Goal: Transaction & Acquisition: Purchase product/service

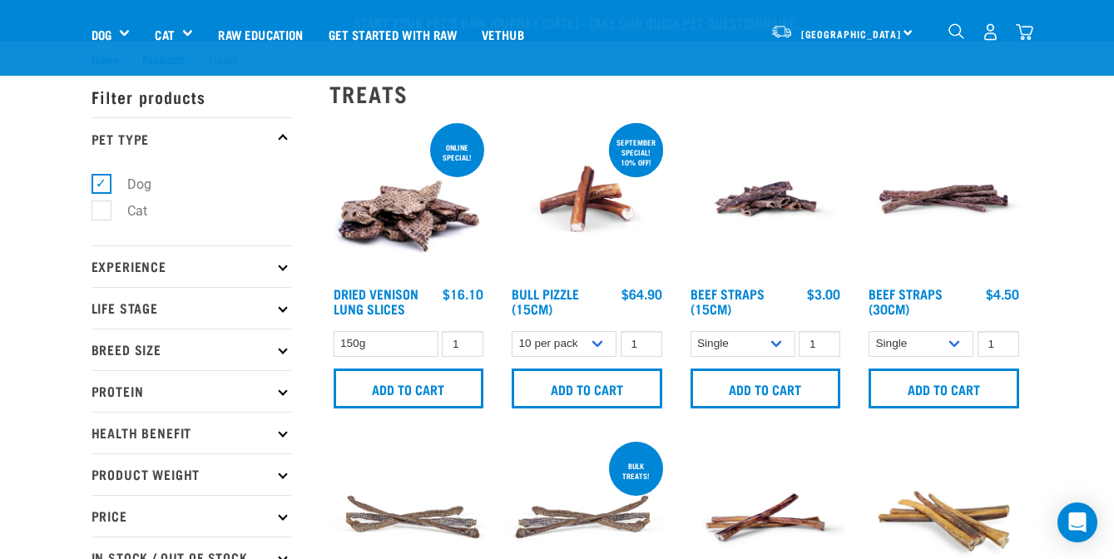
select select "443099"
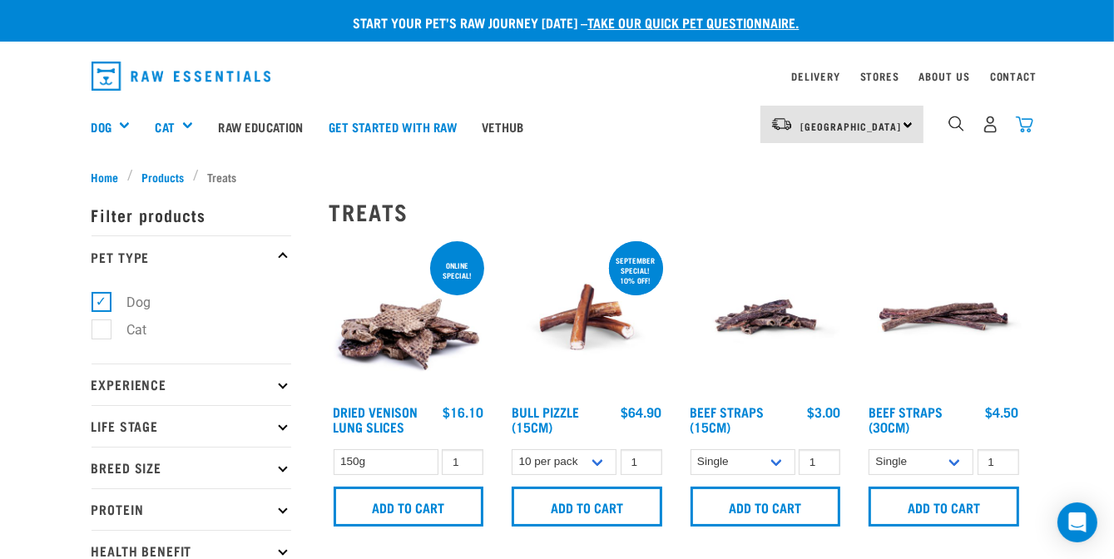
click at [1025, 121] on img "dropdown navigation" at bounding box center [1024, 124] width 17 height 17
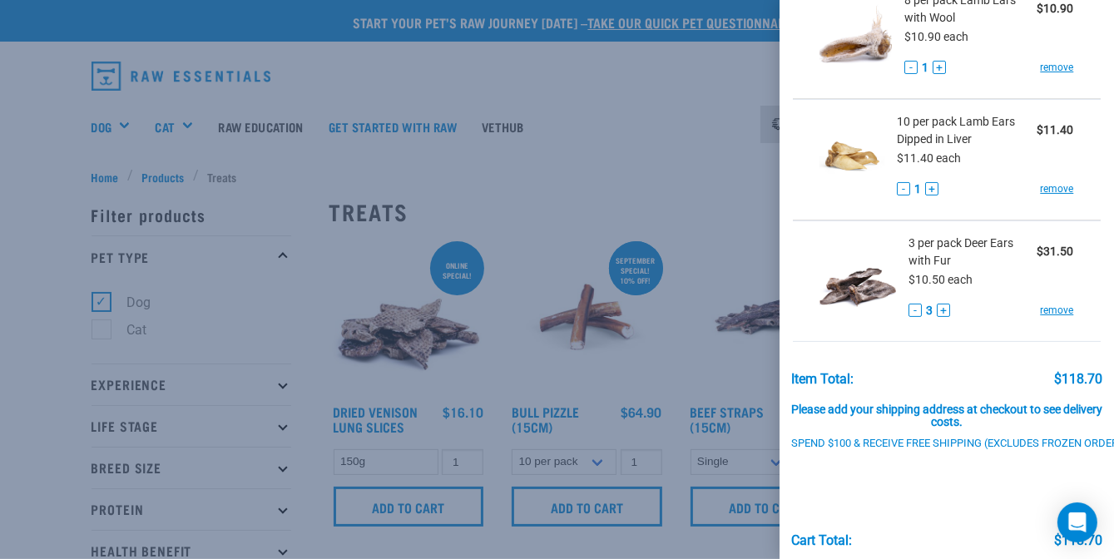
scroll to position [250, 0]
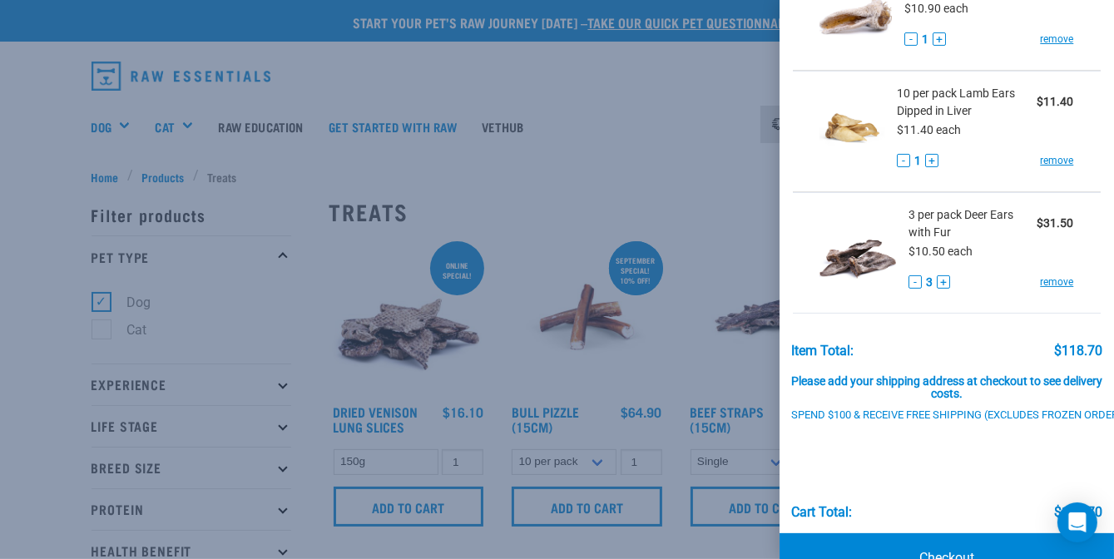
click at [669, 137] on div at bounding box center [557, 279] width 1114 height 559
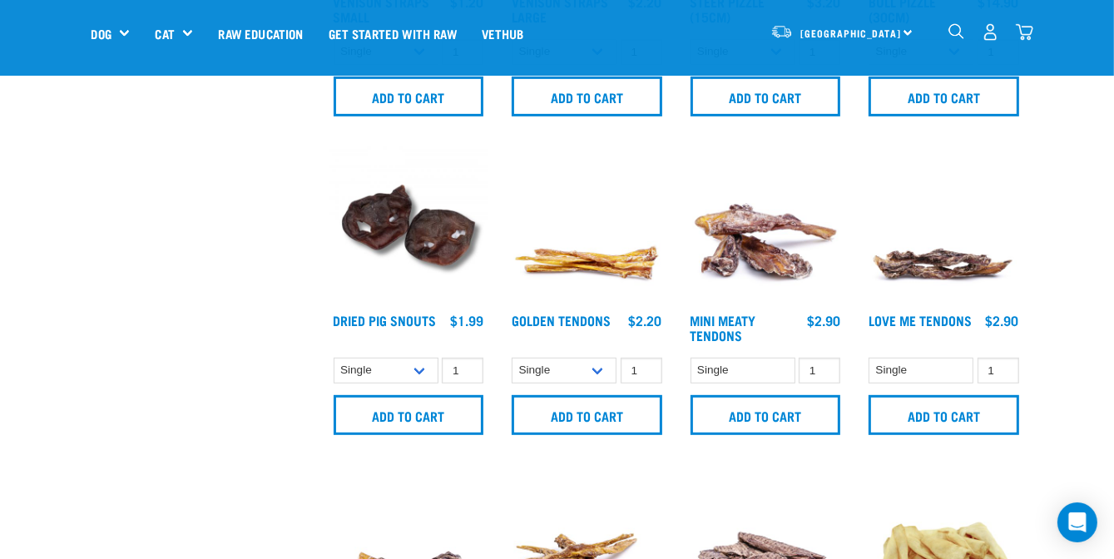
scroll to position [583, 0]
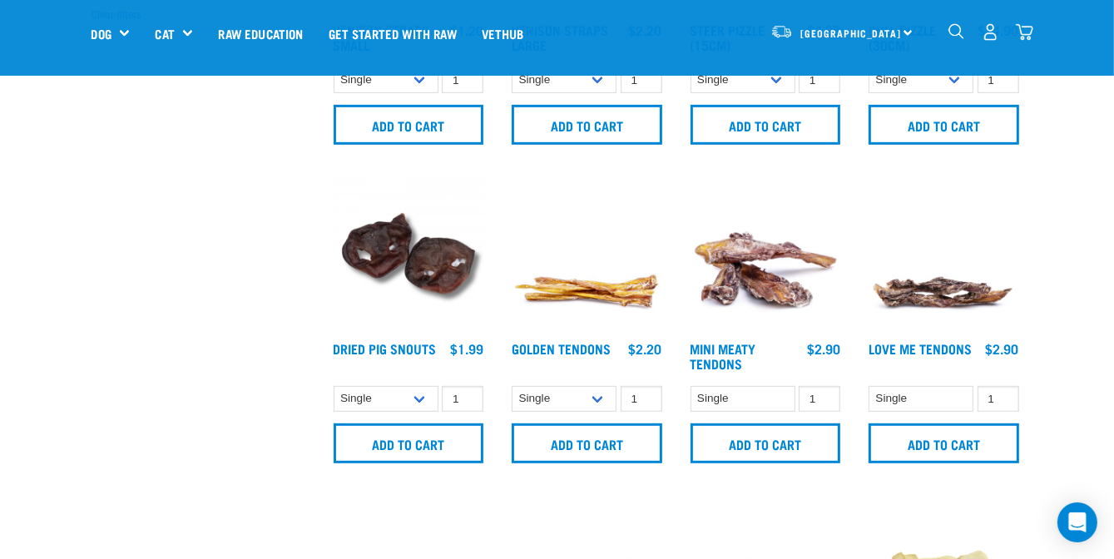
click at [1027, 27] on img "dropdown navigation" at bounding box center [1024, 31] width 17 height 17
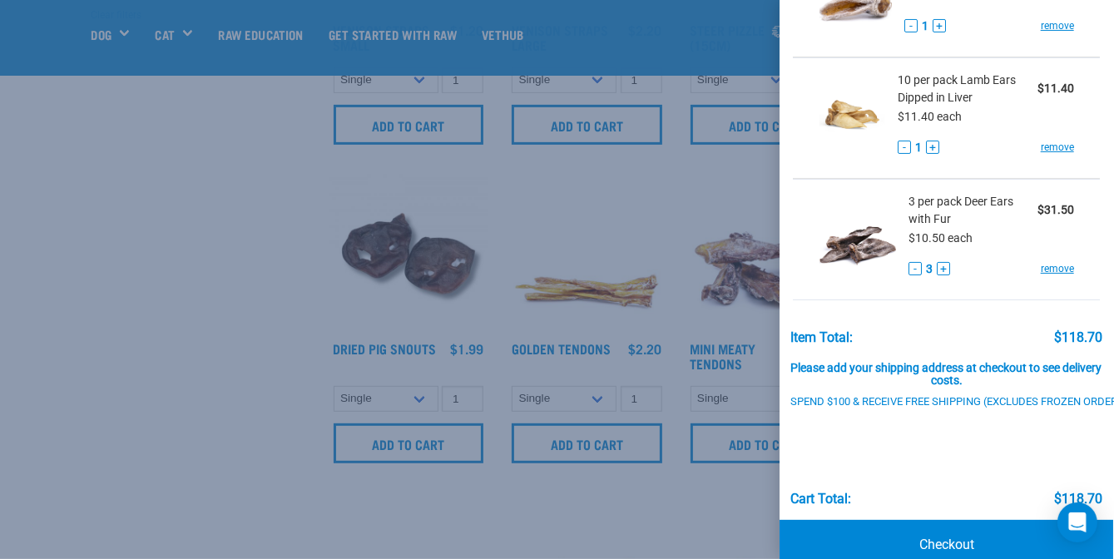
scroll to position [305, 0]
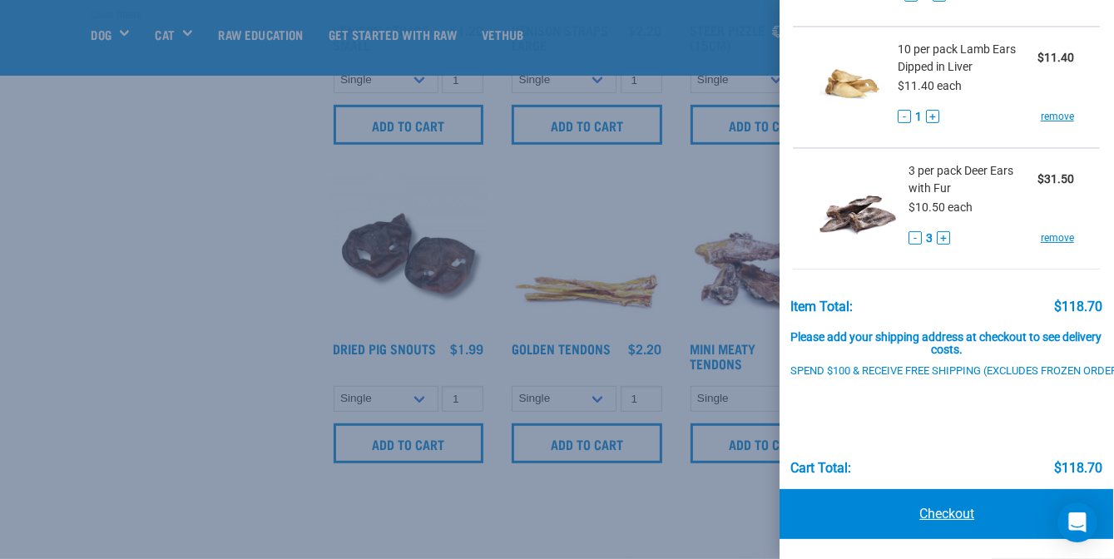
click at [971, 494] on link "Checkout" at bounding box center [947, 514] width 335 height 50
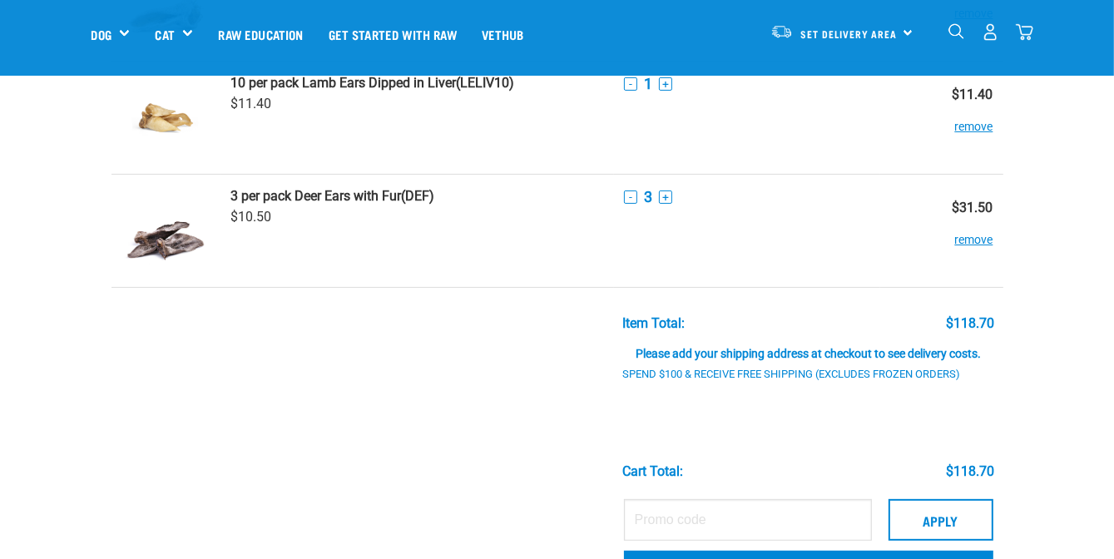
scroll to position [416, 0]
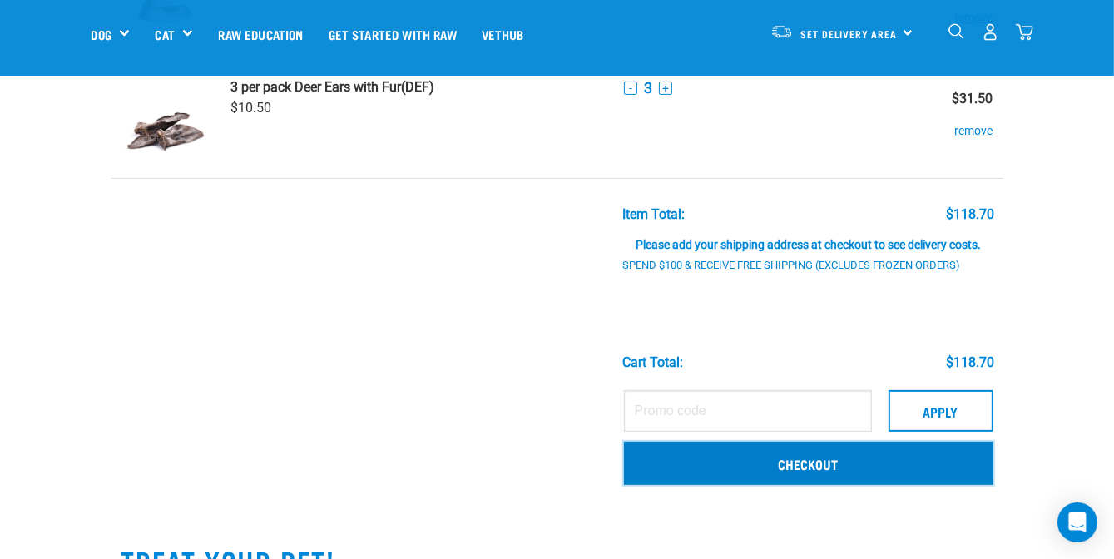
click at [793, 465] on link "Checkout" at bounding box center [809, 463] width 370 height 43
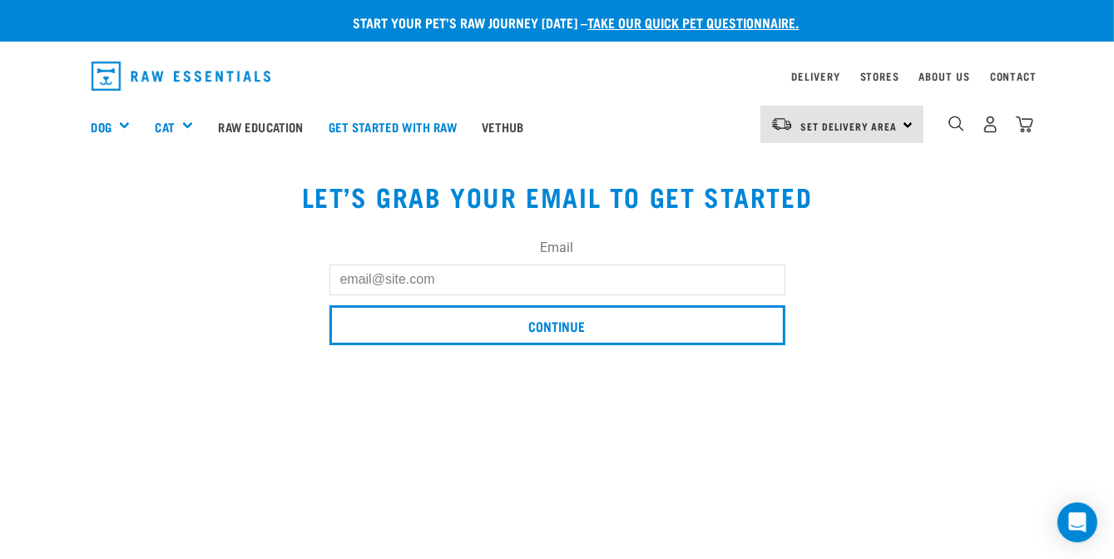
click at [439, 276] on input "Email" at bounding box center [558, 280] width 456 height 30
type input "[PERSON_NAME][EMAIL_ADDRESS][PERSON_NAME][DOMAIN_NAME]"
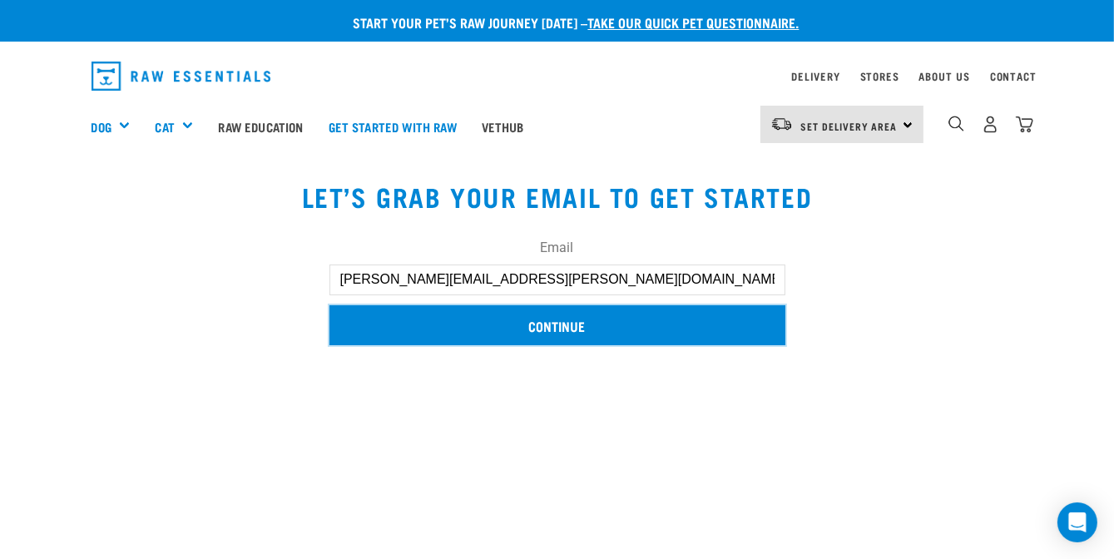
click at [519, 328] on input "Continue" at bounding box center [558, 325] width 456 height 40
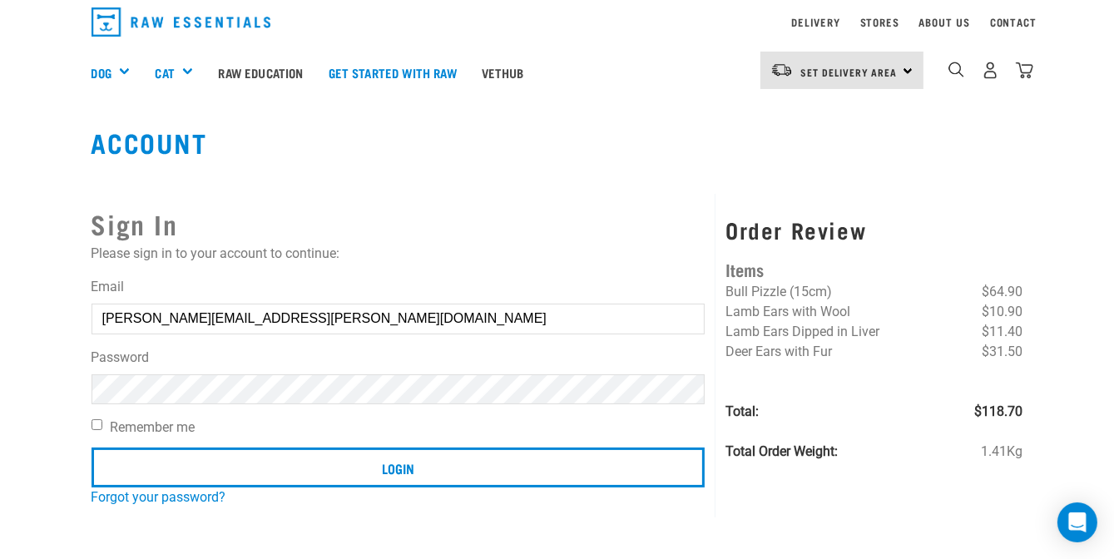
scroll to position [83, 0]
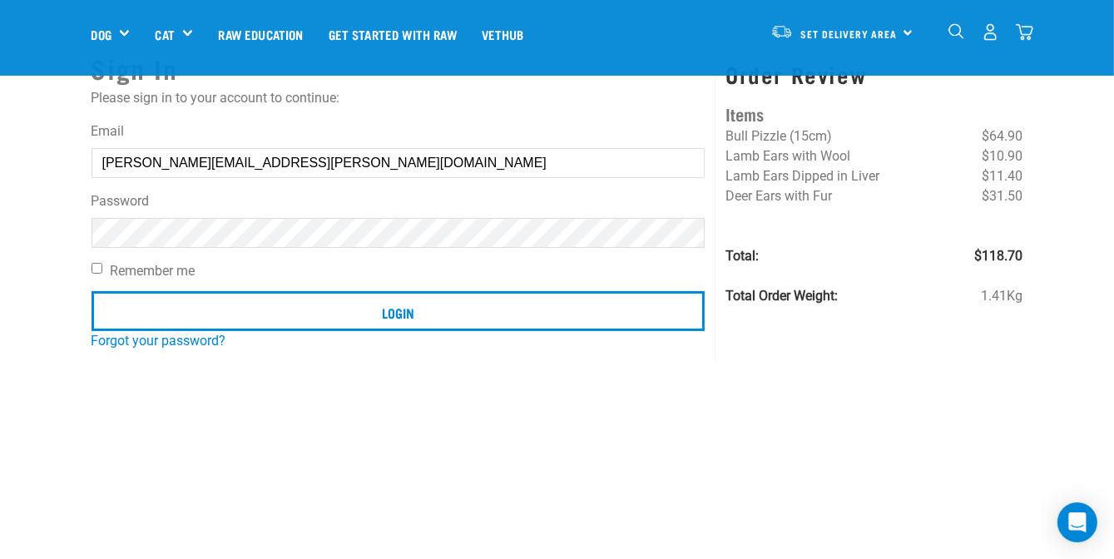
click at [92, 291] on input "Login" at bounding box center [399, 311] width 614 height 40
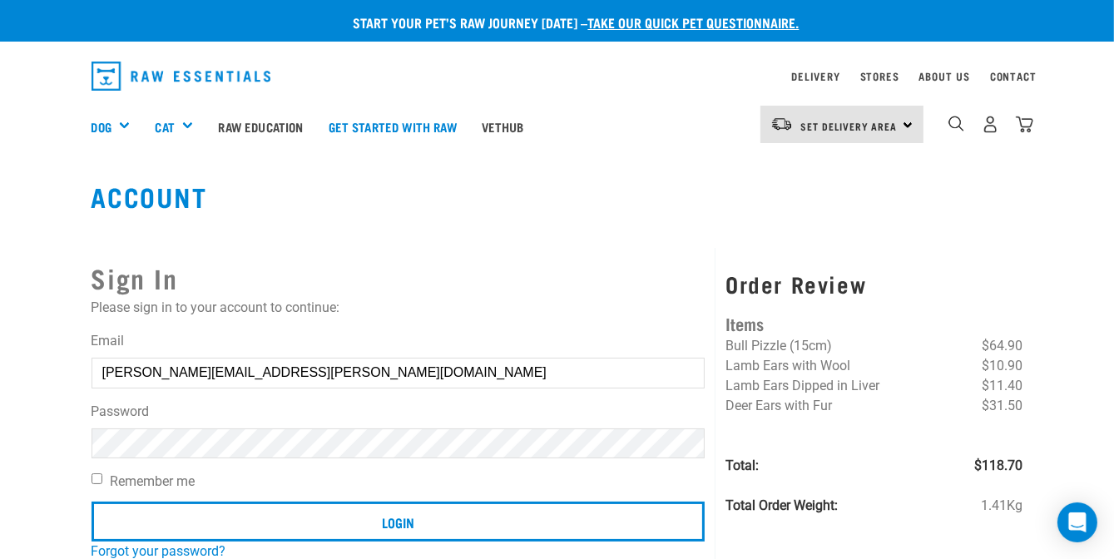
click at [0, 337] on article "Invalid username or password." at bounding box center [0, 279] width 0 height 559
click at [38, 248] on button "delete" at bounding box center [30, 239] width 17 height 17
click at [648, 266] on h2 "Sign In" at bounding box center [399, 278] width 614 height 40
click at [92, 502] on input "Login" at bounding box center [399, 522] width 614 height 40
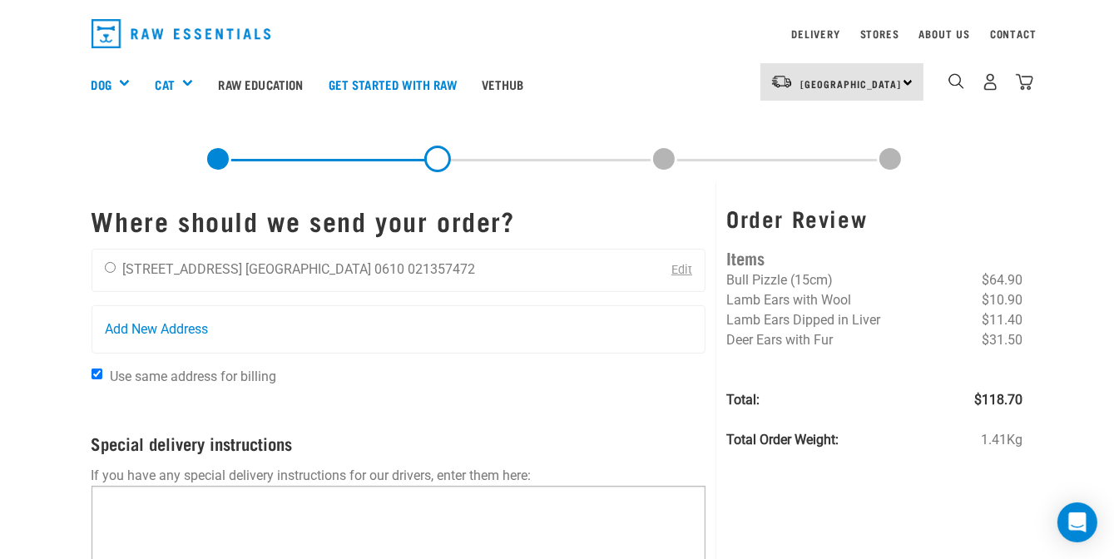
scroll to position [83, 0]
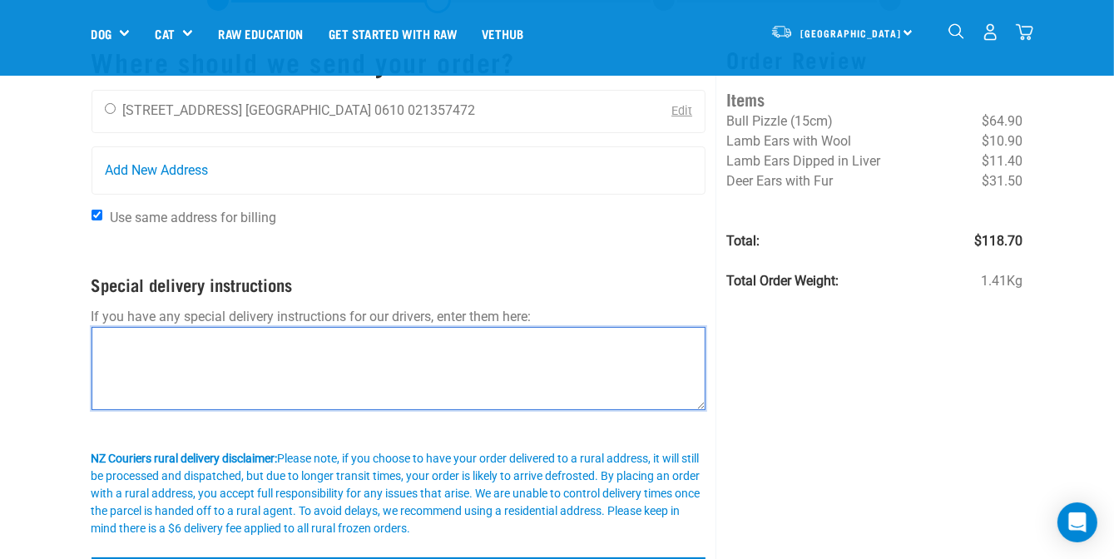
drag, startPoint x: 341, startPoint y: 358, endPoint x: 416, endPoint y: 350, distance: 75.3
click at [342, 358] on textarea at bounding box center [399, 368] width 615 height 83
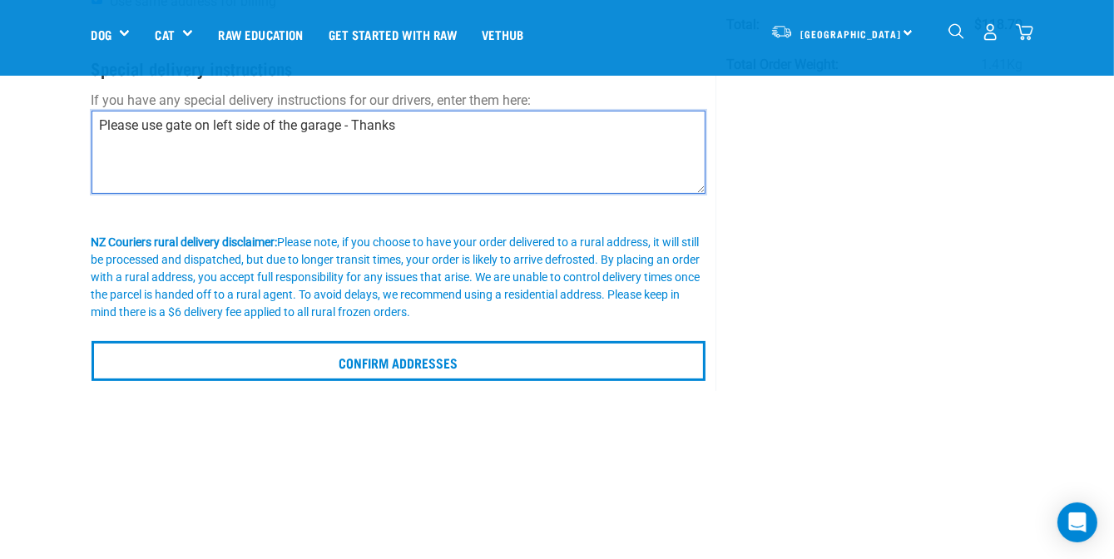
scroll to position [333, 0]
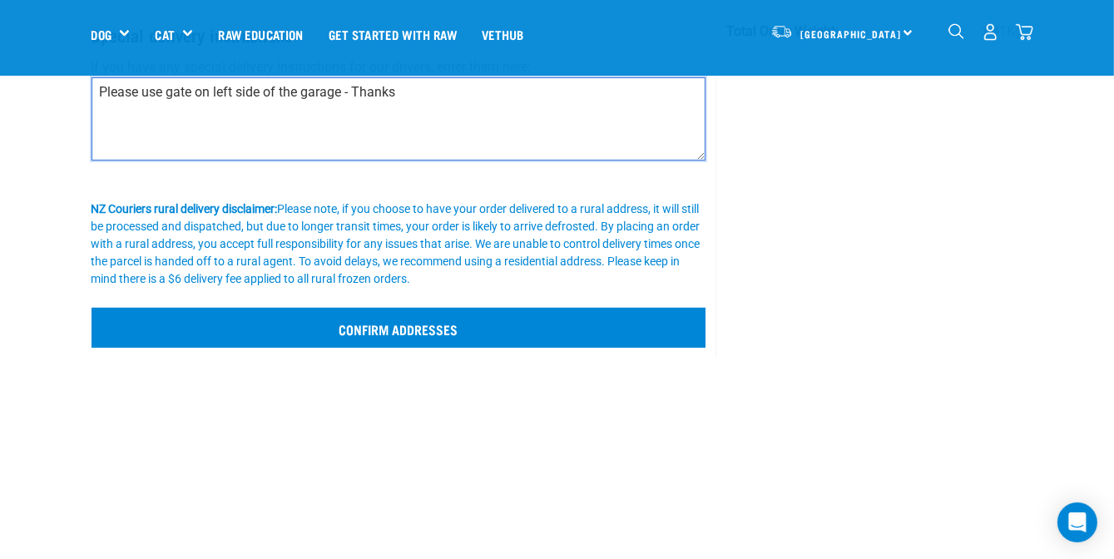
type textarea "Please use gate on left side of the garage - Thanks"
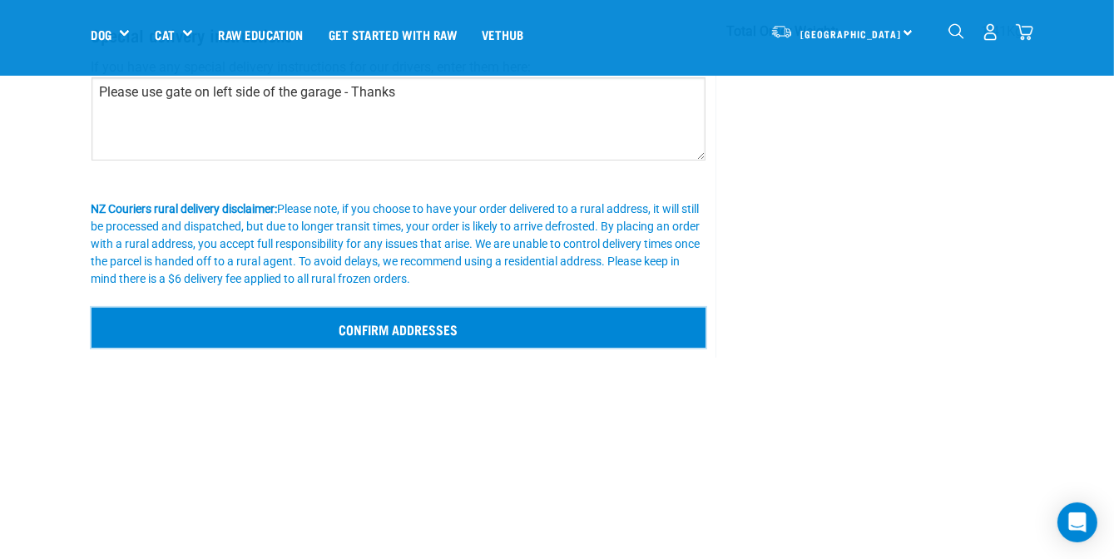
click at [461, 333] on input "Confirm addresses" at bounding box center [399, 328] width 615 height 40
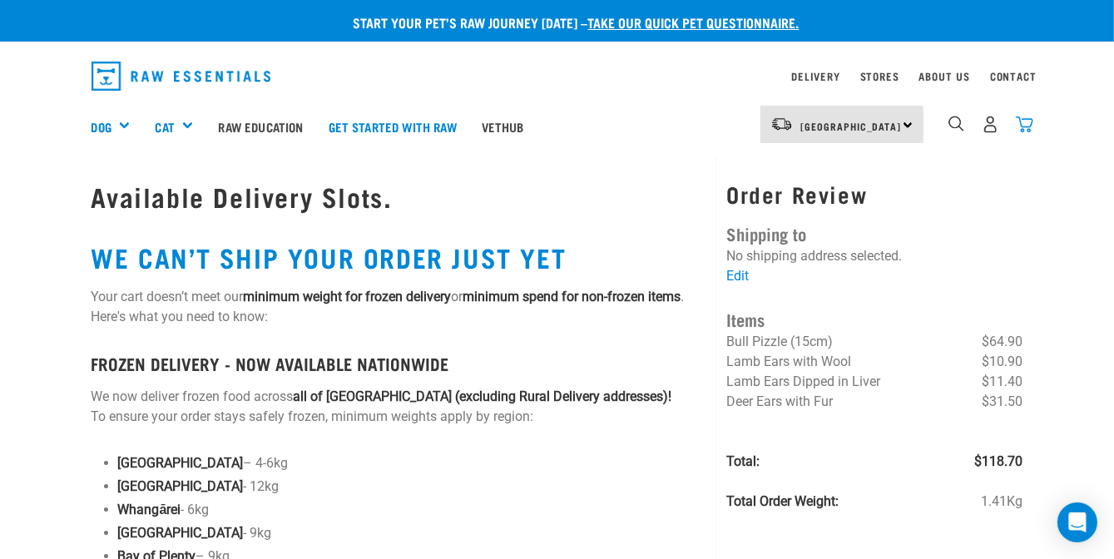
click at [1028, 127] on img "dropdown navigation" at bounding box center [1024, 124] width 17 height 17
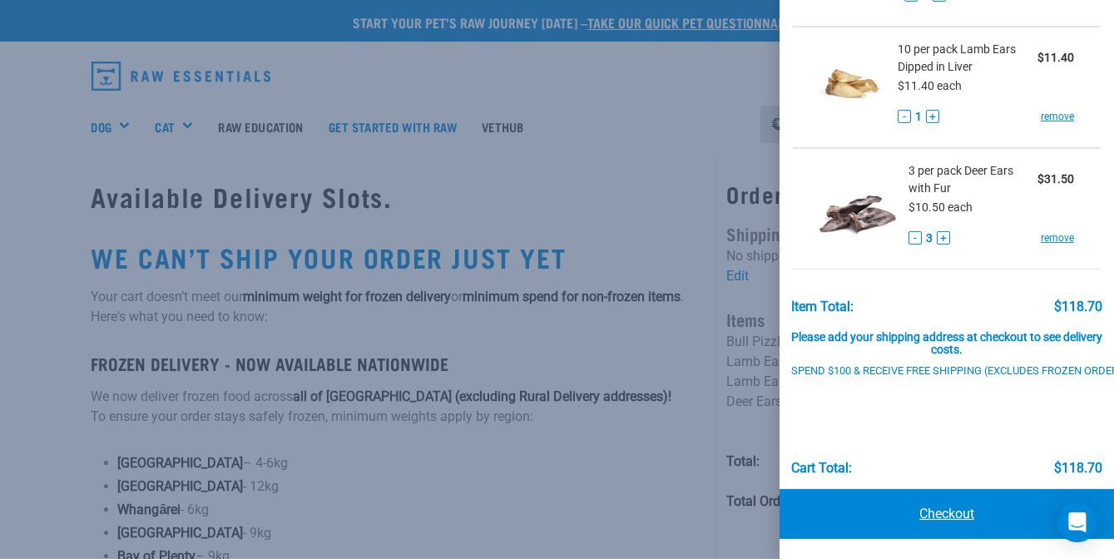
scroll to position [83, 0]
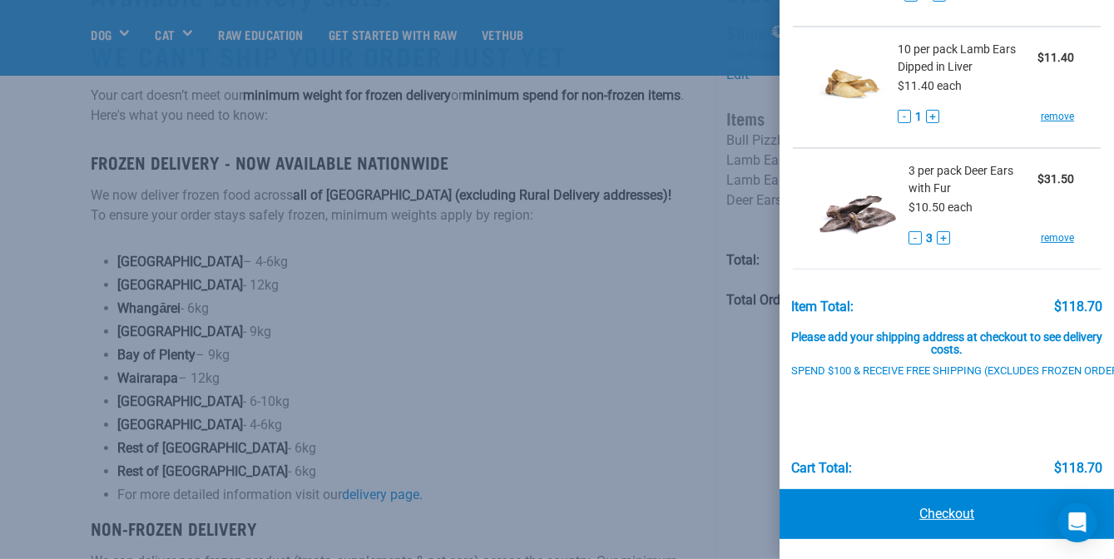
click at [956, 499] on link "Checkout" at bounding box center [947, 514] width 335 height 50
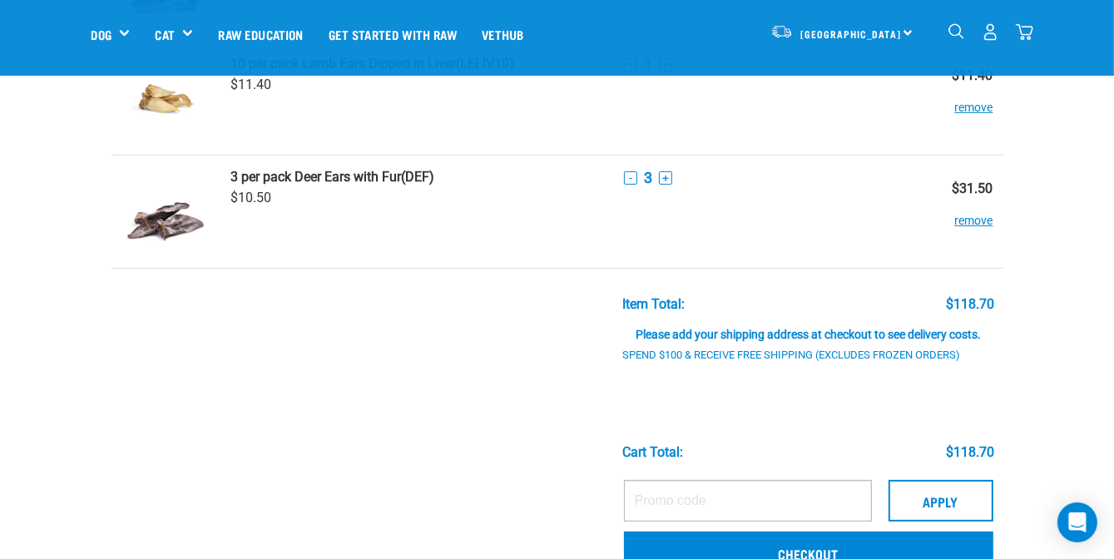
scroll to position [416, 0]
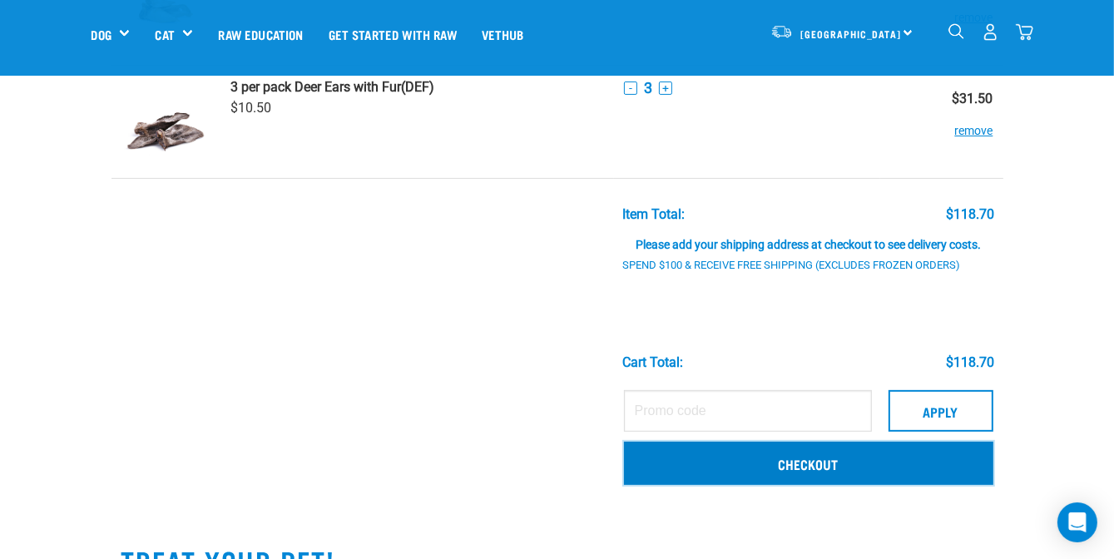
click at [782, 465] on link "Checkout" at bounding box center [809, 463] width 370 height 43
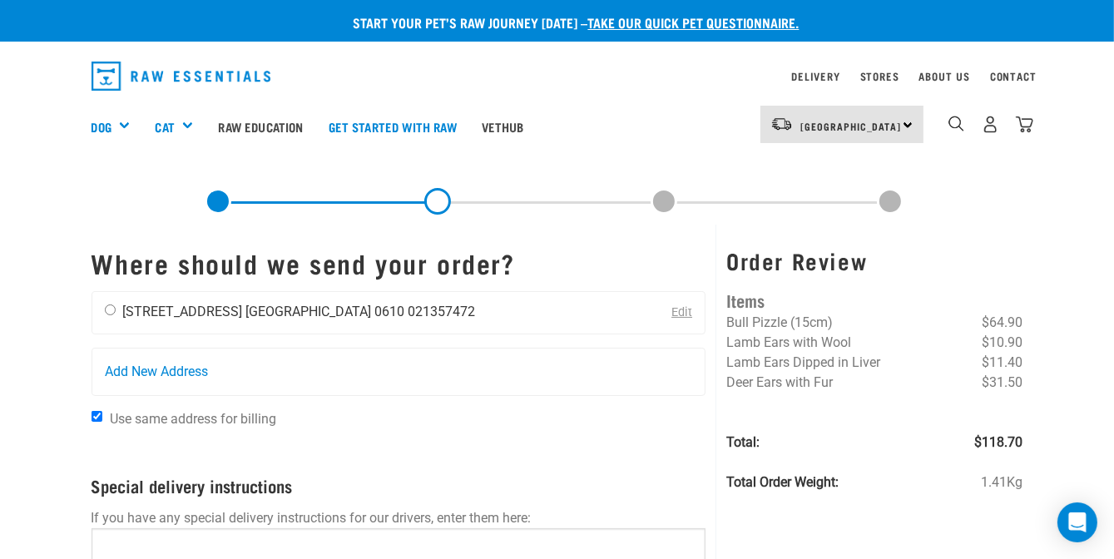
click at [111, 307] on input "radio" at bounding box center [110, 310] width 11 height 11
radio input "true"
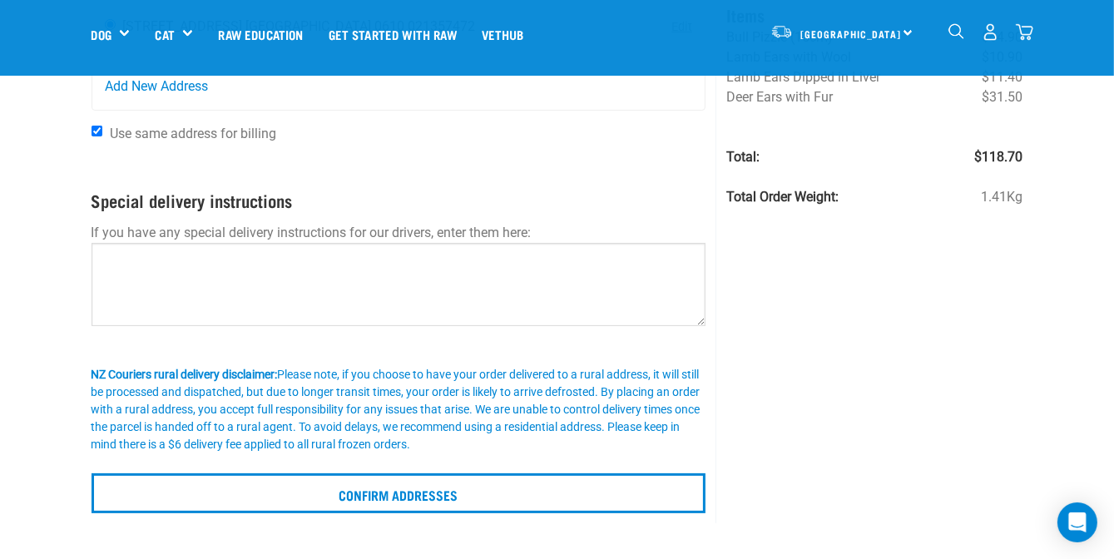
scroll to position [250, 0]
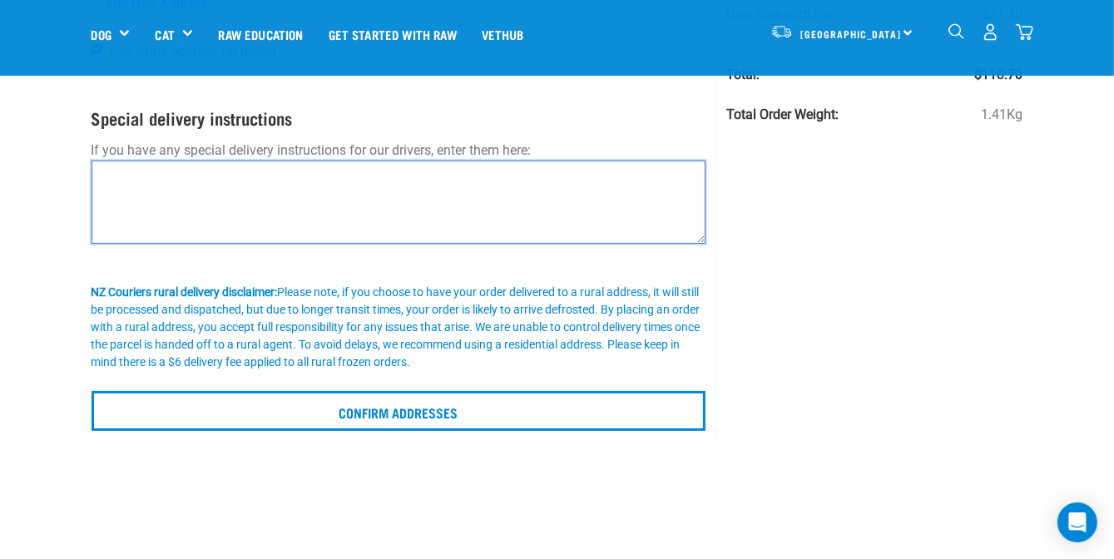
click at [253, 188] on textarea at bounding box center [399, 202] width 615 height 83
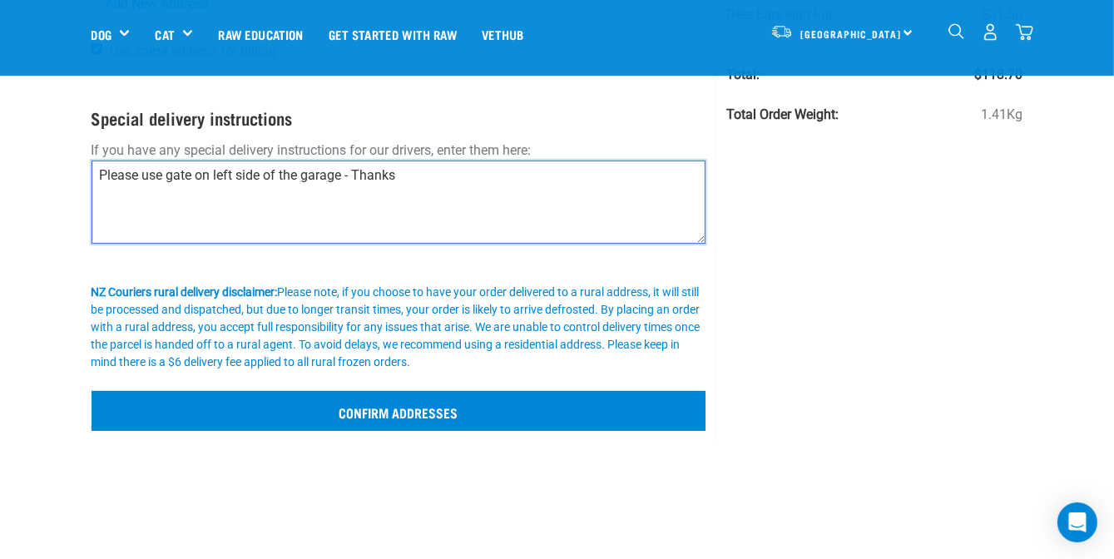
type textarea "Please use gate on left side of the garage - Thanks"
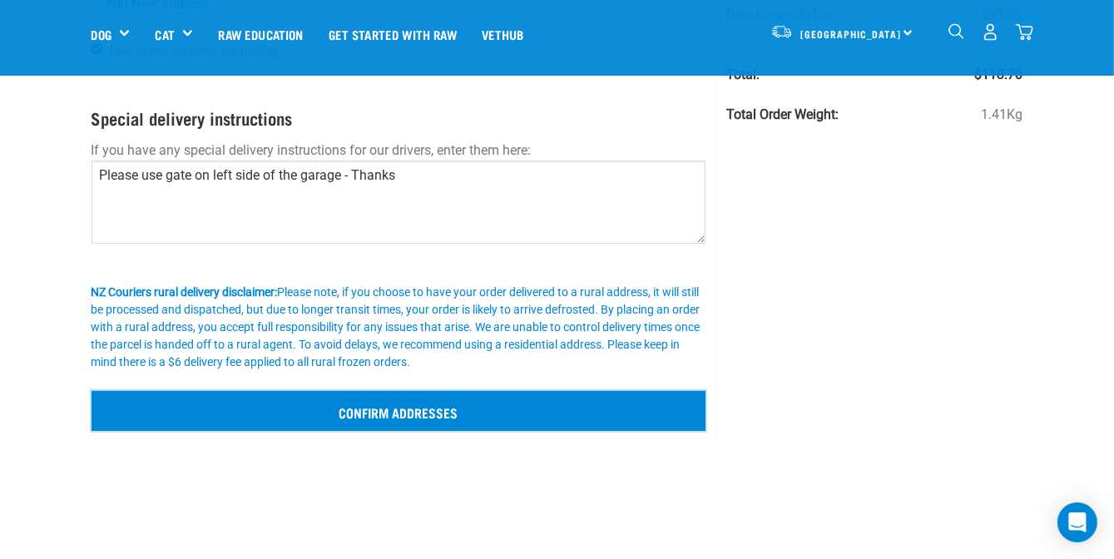
click at [422, 403] on input "Confirm addresses" at bounding box center [399, 411] width 615 height 40
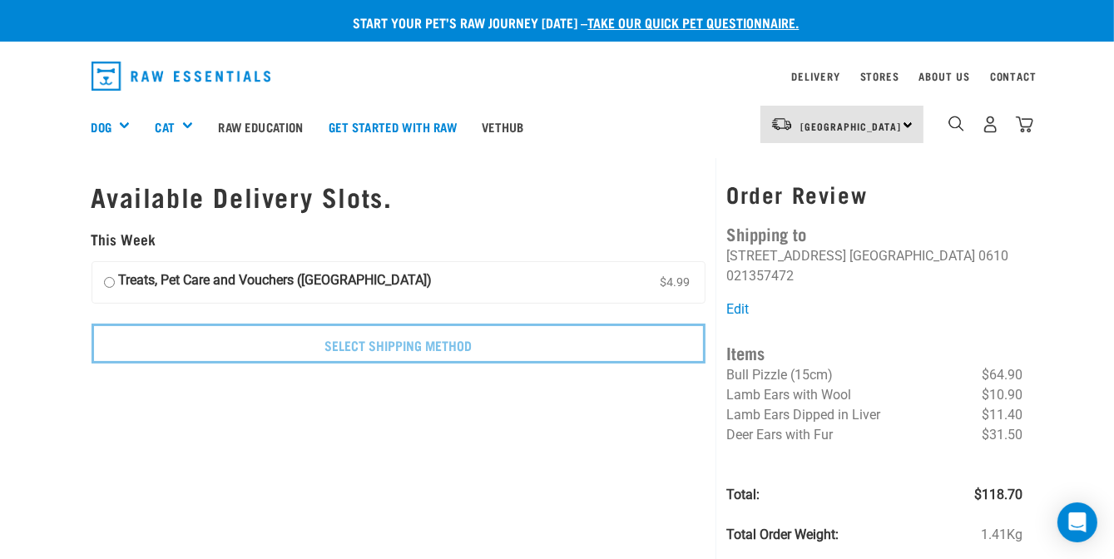
click at [107, 280] on input "Treats, Pet Care and Vouchers ([GEOGRAPHIC_DATA]) $4.99" at bounding box center [109, 283] width 11 height 25
radio input "true"
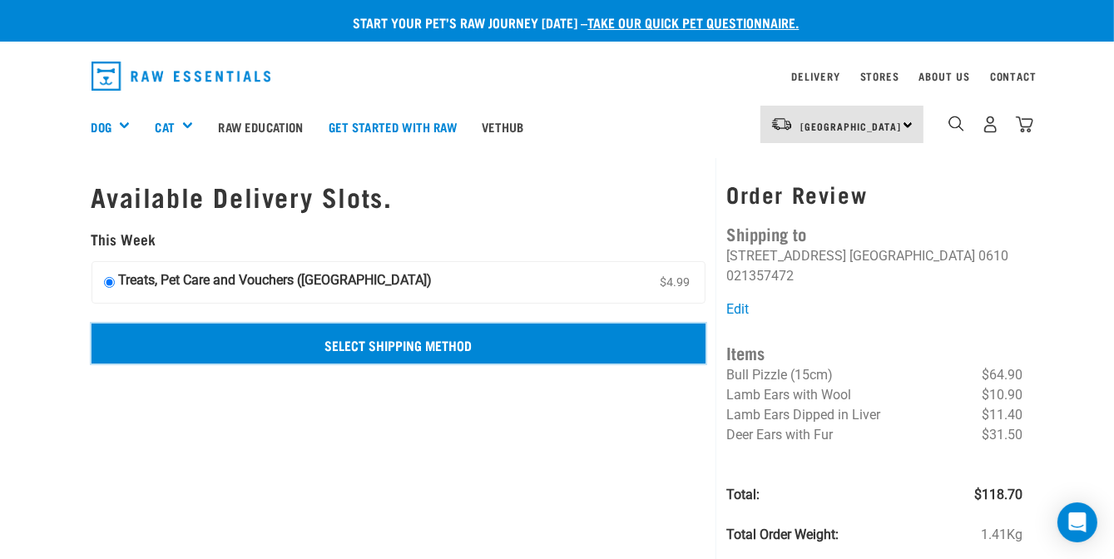
click at [418, 329] on input "Select Shipping Method" at bounding box center [399, 344] width 615 height 40
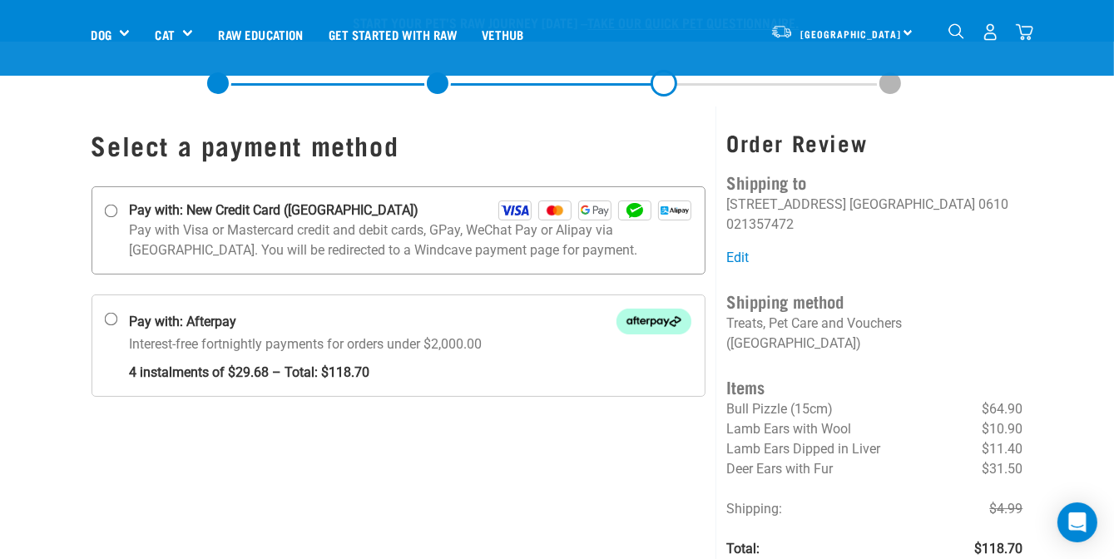
scroll to position [83, 0]
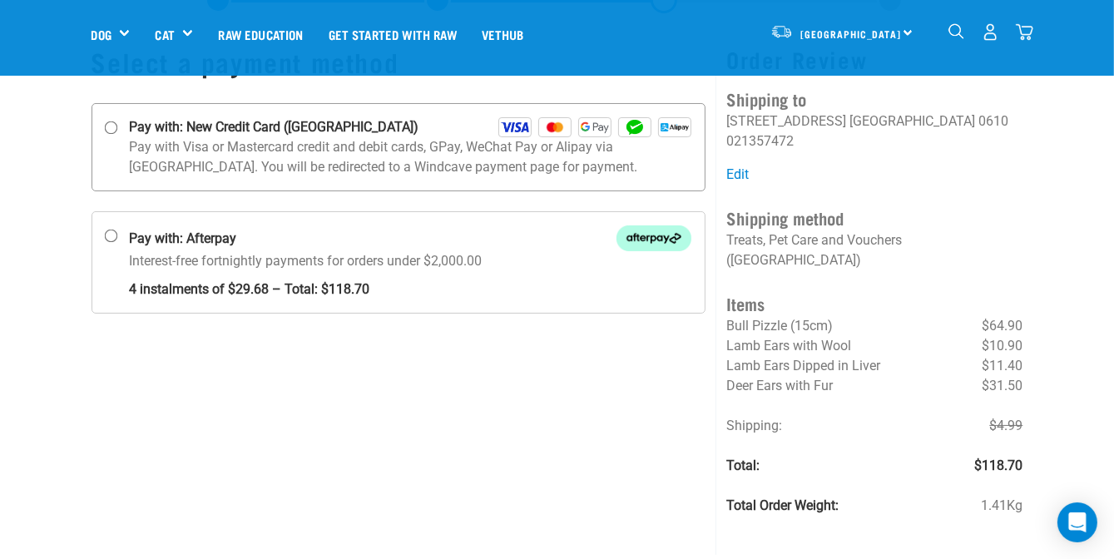
click at [110, 127] on input "Pay with: New Credit Card ([GEOGRAPHIC_DATA])" at bounding box center [110, 128] width 13 height 13
radio input "true"
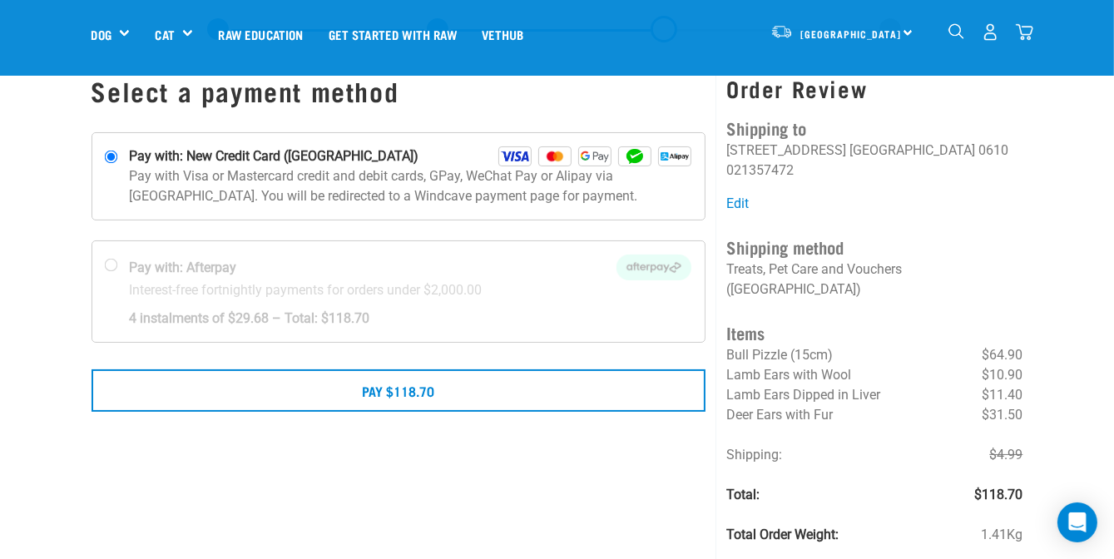
scroll to position [83, 0]
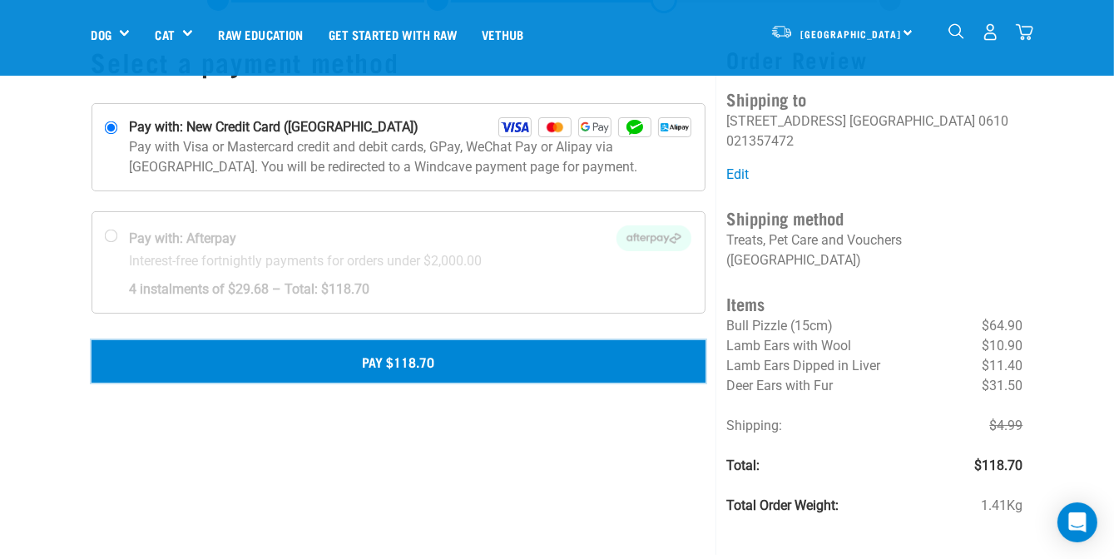
click at [423, 364] on button "Pay $118.70" at bounding box center [399, 361] width 615 height 42
